Goal: Information Seeking & Learning: Learn about a topic

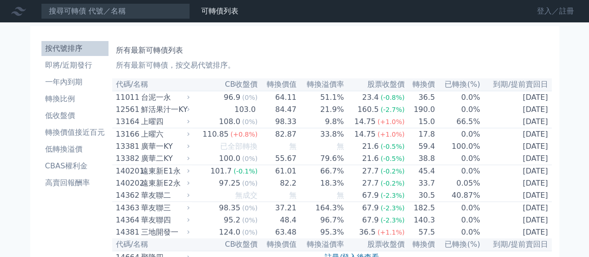
click at [547, 11] on link "登入／註冊" at bounding box center [555, 11] width 52 height 15
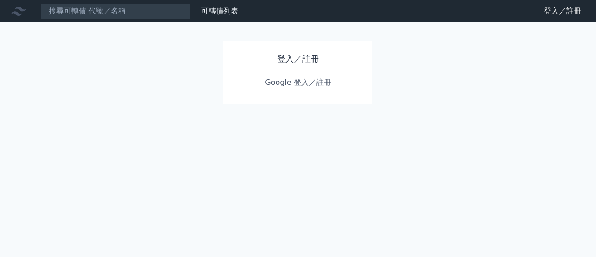
click at [330, 73] on link "Google 登入／註冊" at bounding box center [298, 83] width 97 height 20
click at [329, 81] on link "Google 登入／註冊" at bounding box center [298, 83] width 97 height 20
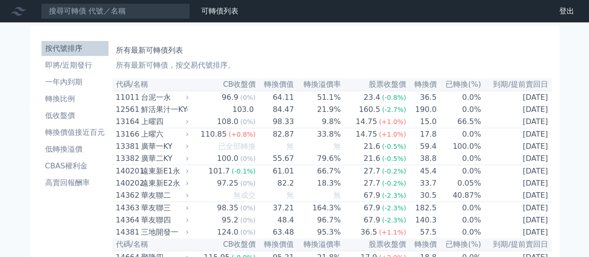
scroll to position [1209, 0]
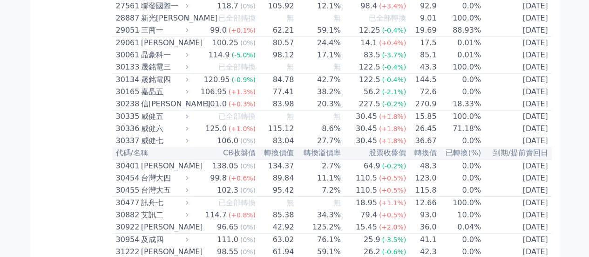
drag, startPoint x: 114, startPoint y: 128, endPoint x: 548, endPoint y: 122, distance: 434.4
click at [548, 49] on tr "29061 [PERSON_NAME] 100.25 (0%) 80.57 24.4% 14.1 (+0.4%) 17.5 0.01% [DATE]" at bounding box center [331, 43] width 439 height 13
copy tr "29061 高林一 100.25 (0%) 80.57 24.4% 14.1 (+0.4%) 17.5 0.01% [DATE]"
click at [531, 49] on td "[DATE]" at bounding box center [516, 43] width 70 height 13
click at [522, 49] on td "[DATE]" at bounding box center [516, 43] width 70 height 13
